Goal: Book appointment/travel/reservation

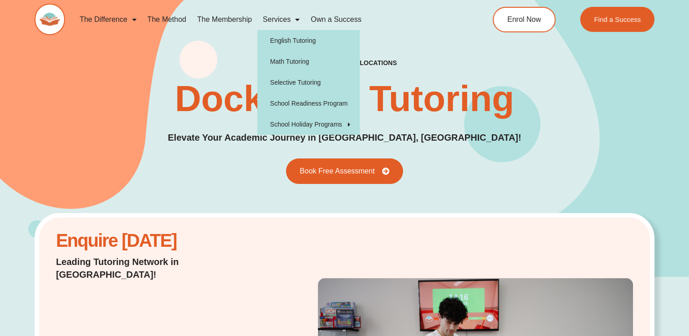
click at [300, 16] on span "Menu" at bounding box center [295, 19] width 9 height 16
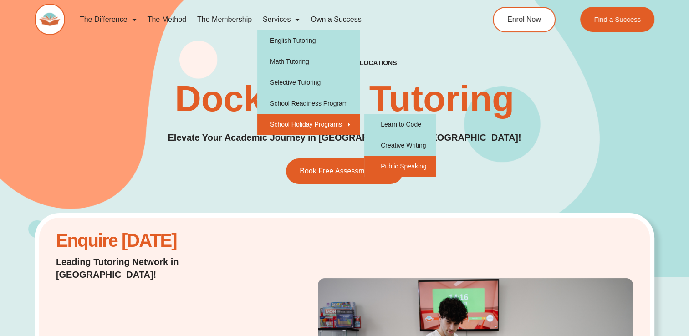
click at [395, 164] on link "Public Speaking" at bounding box center [399, 166] width 71 height 21
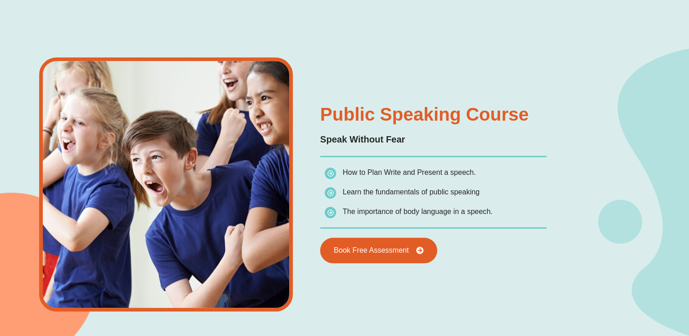
scroll to position [899, 0]
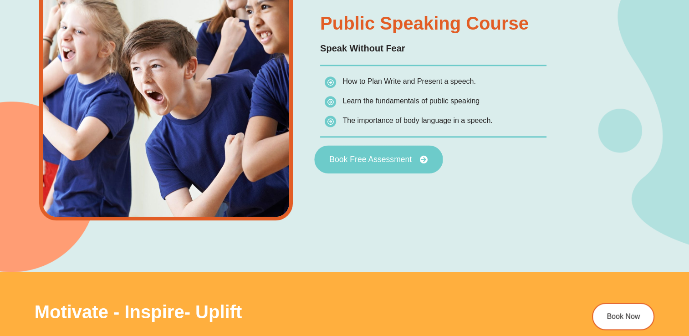
click at [390, 166] on link "Book Free Assessment" at bounding box center [378, 160] width 128 height 28
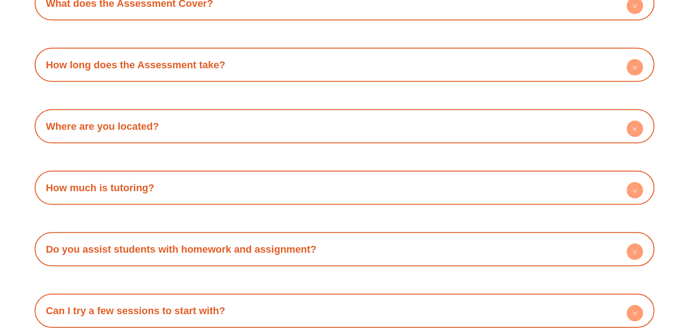
scroll to position [2730, 0]
click at [633, 137] on circle at bounding box center [635, 128] width 16 height 16
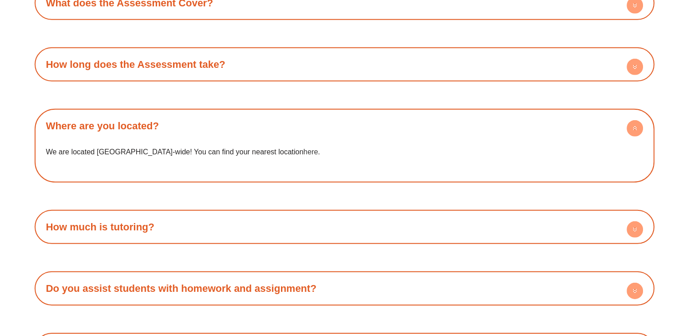
click at [303, 156] on link "here" at bounding box center [310, 152] width 15 height 8
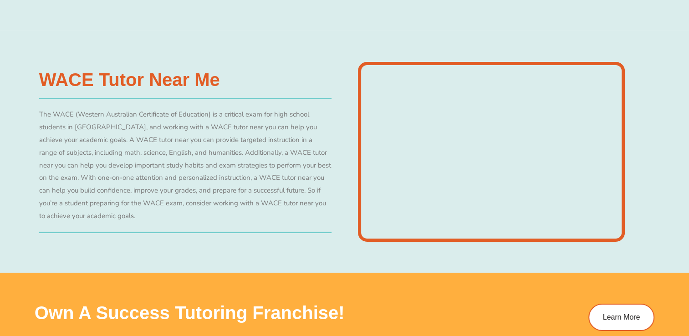
scroll to position [3088, 0]
